Goal: Browse casually

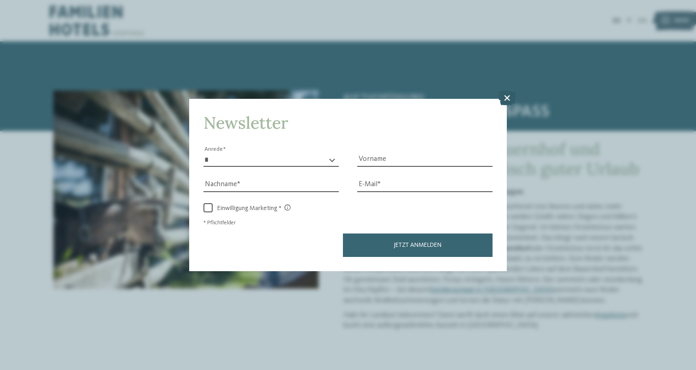
click at [507, 98] on icon at bounding box center [507, 98] width 18 height 15
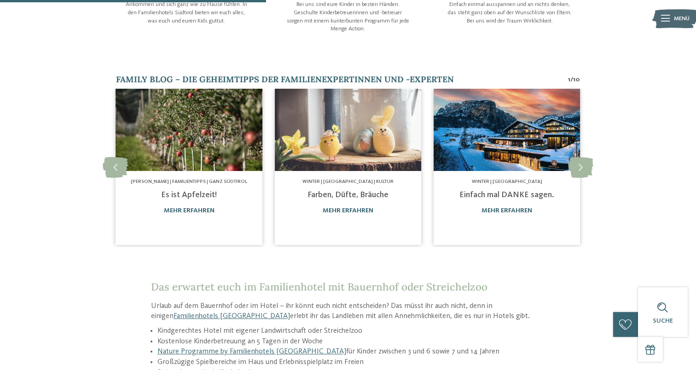
scroll to position [552, 0]
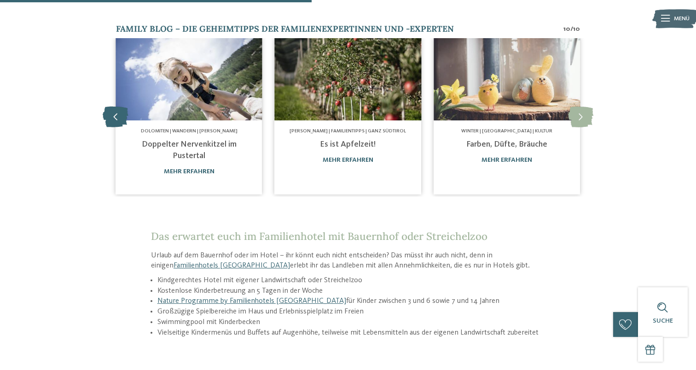
click at [125, 123] on icon at bounding box center [115, 117] width 25 height 21
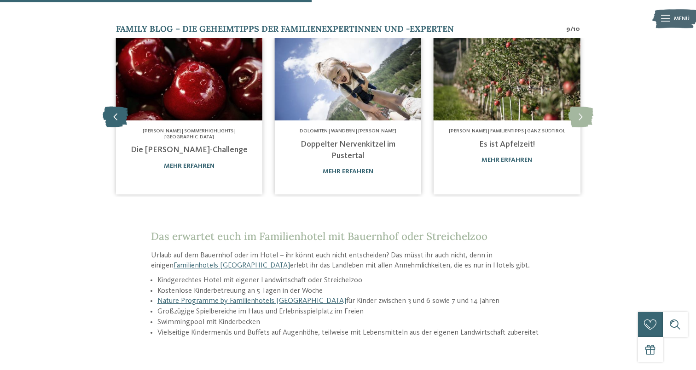
click at [125, 123] on icon at bounding box center [115, 117] width 25 height 21
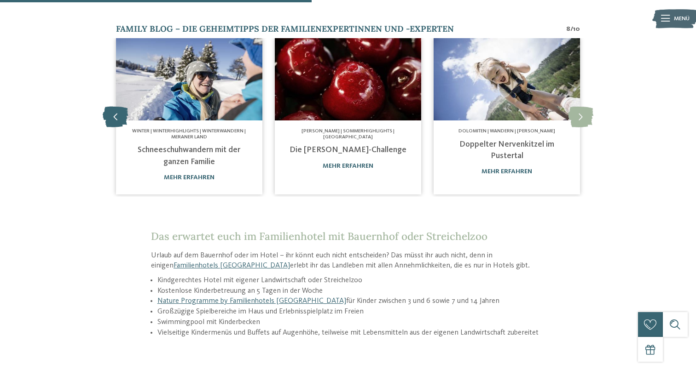
click at [125, 123] on icon at bounding box center [115, 117] width 25 height 21
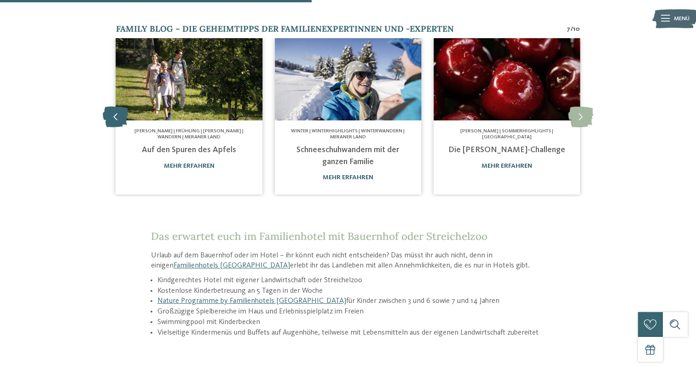
click at [125, 123] on icon at bounding box center [115, 117] width 25 height 21
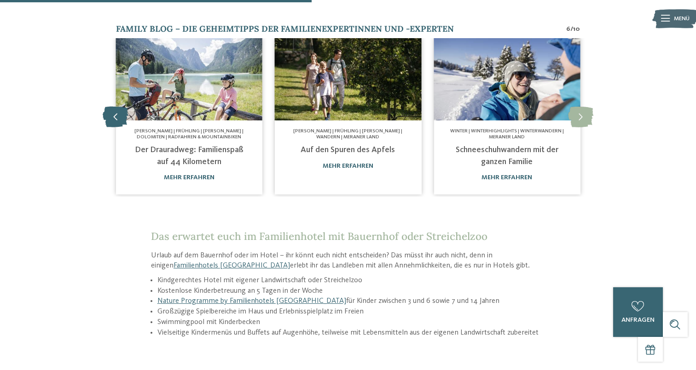
click at [115, 113] on icon at bounding box center [115, 117] width 25 height 21
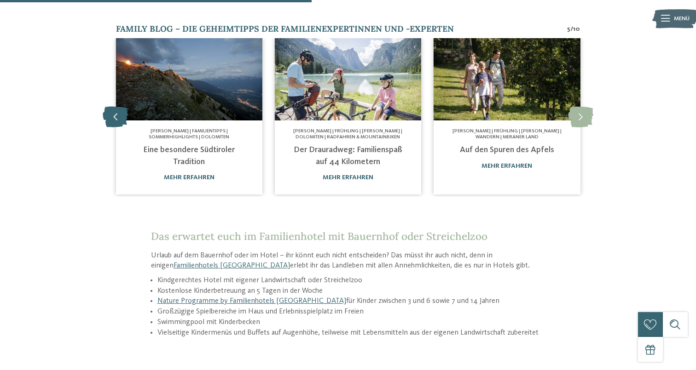
click at [115, 113] on icon at bounding box center [115, 117] width 25 height 21
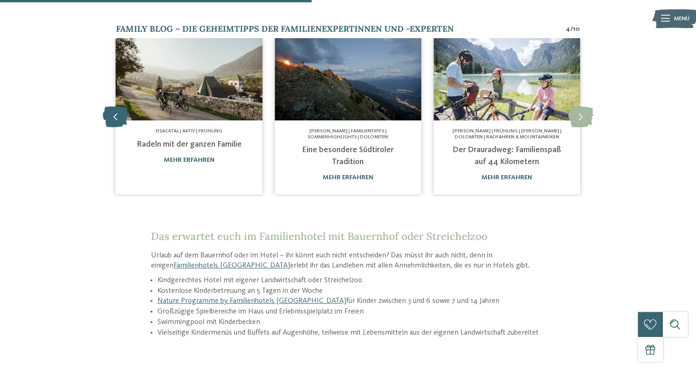
click at [115, 113] on icon at bounding box center [115, 117] width 25 height 21
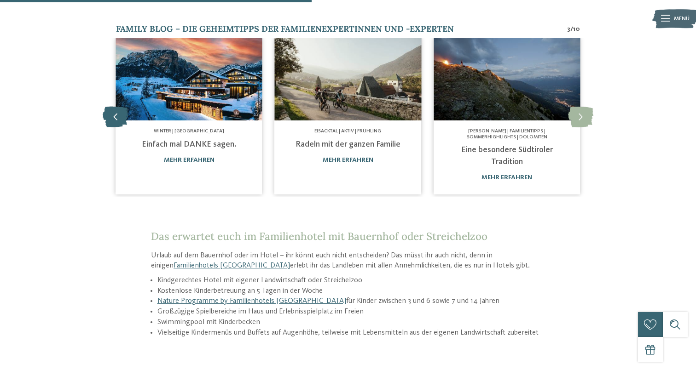
click at [115, 113] on icon at bounding box center [115, 117] width 25 height 21
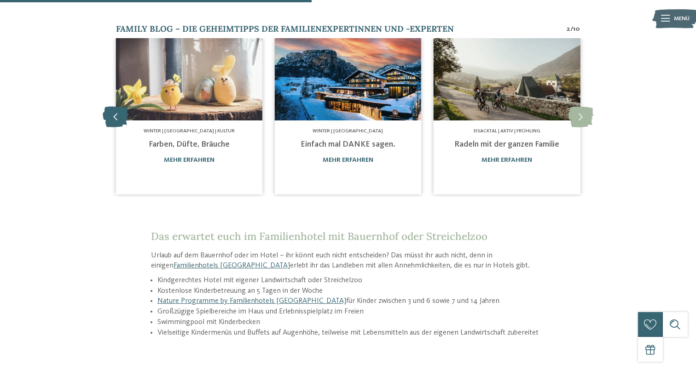
click at [115, 113] on icon at bounding box center [115, 117] width 25 height 21
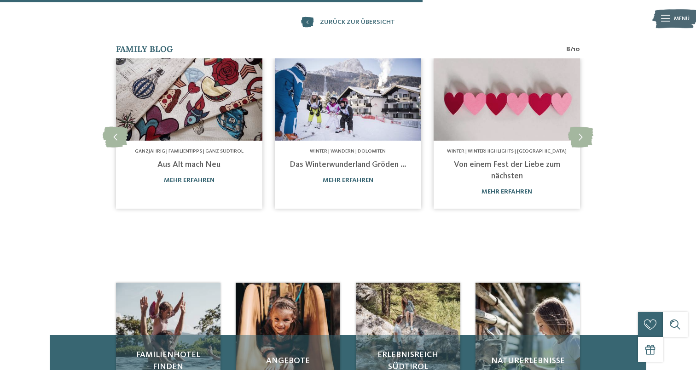
scroll to position [433, 0]
